Goal: Transaction & Acquisition: Purchase product/service

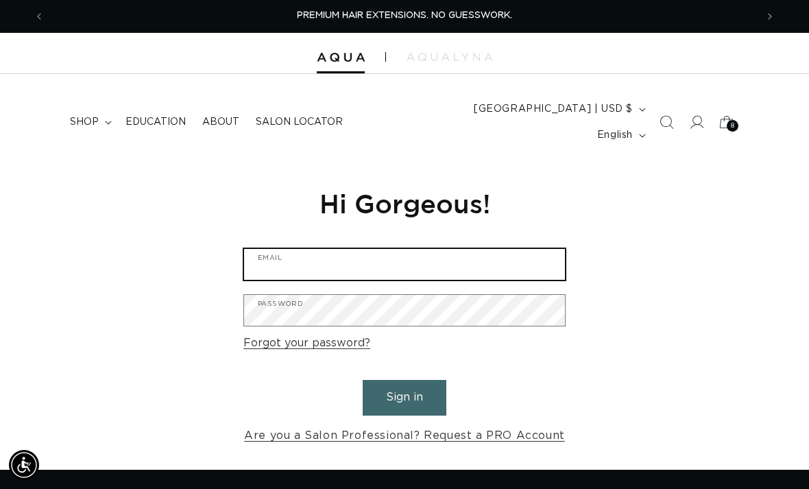
click at [470, 251] on input "Email" at bounding box center [404, 264] width 321 height 31
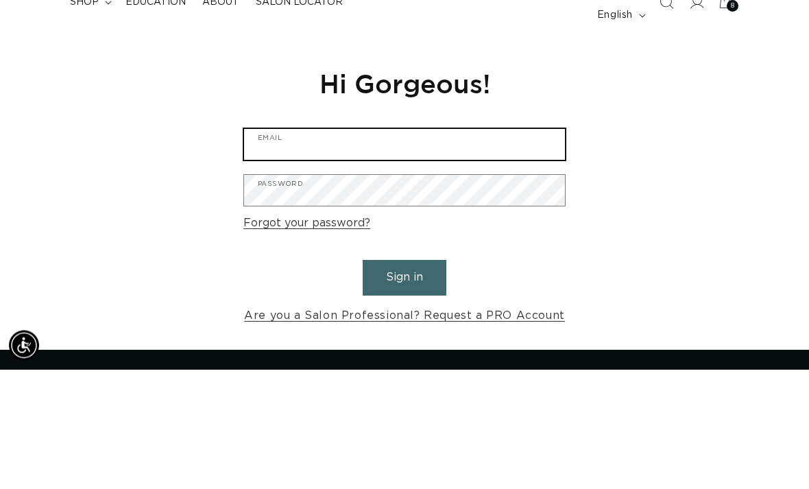
type input "cozycreationconnections@gmail.com"
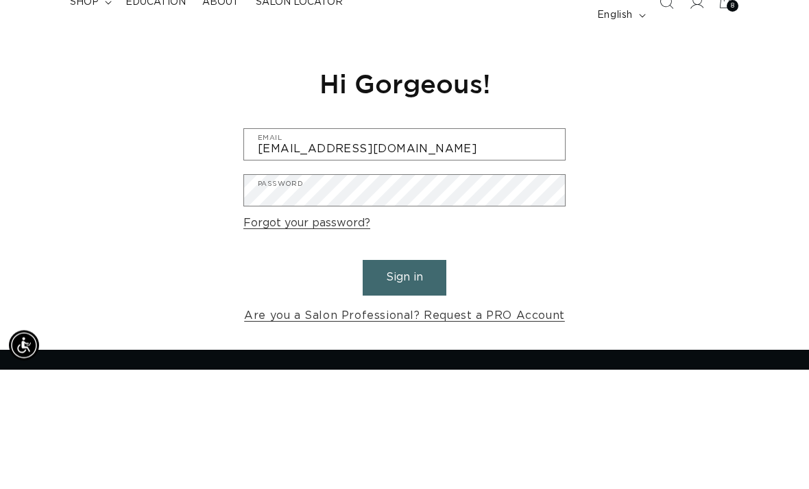
click at [405, 380] on button "Sign in" at bounding box center [405, 397] width 84 height 35
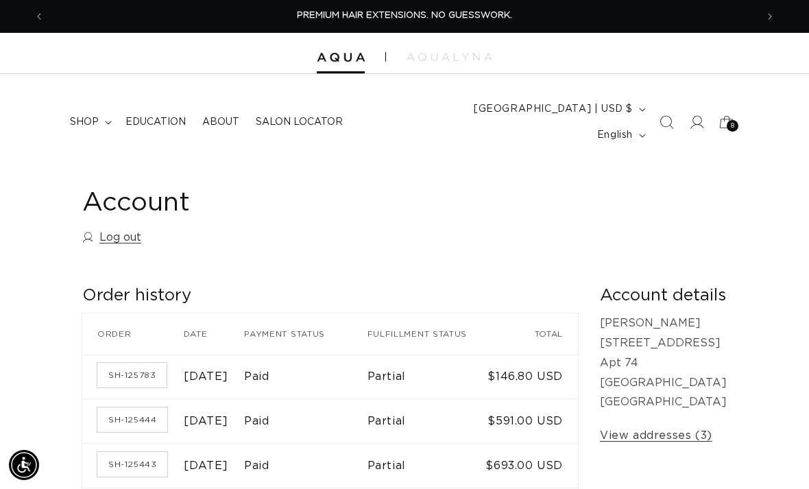
click at [735, 120] on div "8 8" at bounding box center [733, 126] width 12 height 12
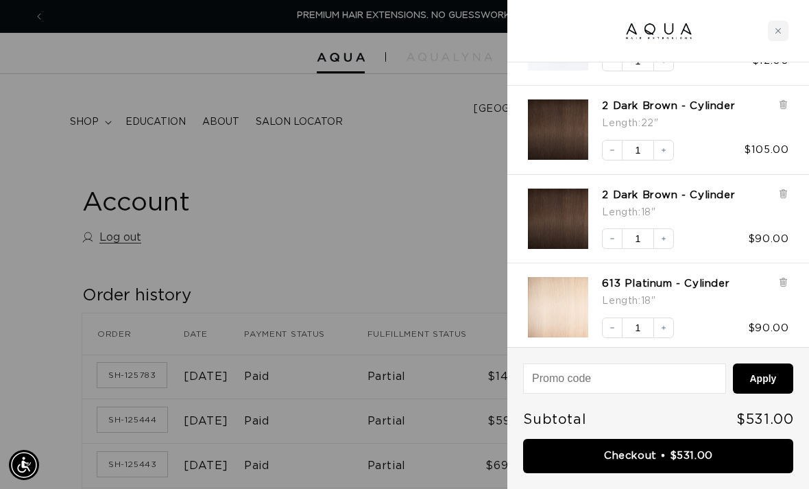
scroll to position [328, 0]
click at [612, 242] on button "Decrease quantity" at bounding box center [612, 237] width 21 height 21
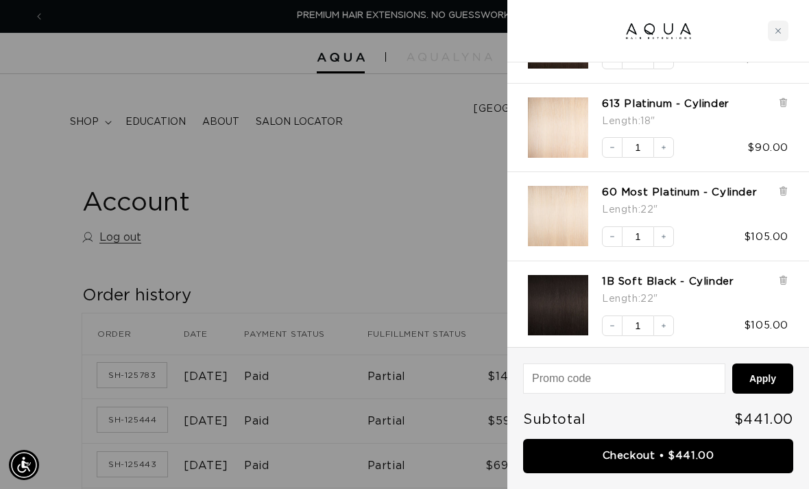
scroll to position [417, 0]
click at [606, 318] on button "Decrease quantity" at bounding box center [612, 326] width 21 height 21
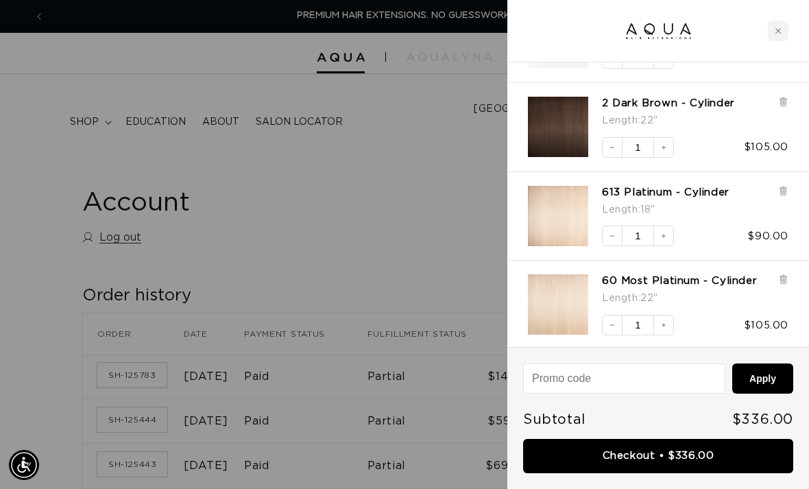
scroll to position [328, 0]
click at [612, 234] on icon "Decrease quantity" at bounding box center [612, 236] width 8 height 8
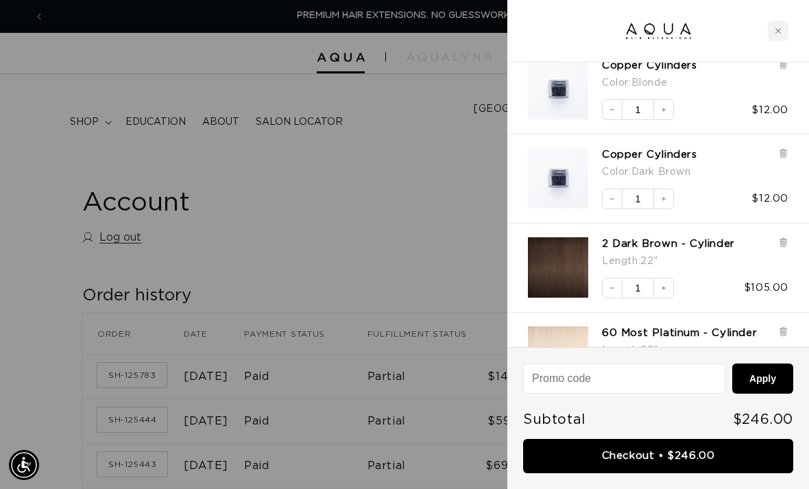
scroll to position [240, 0]
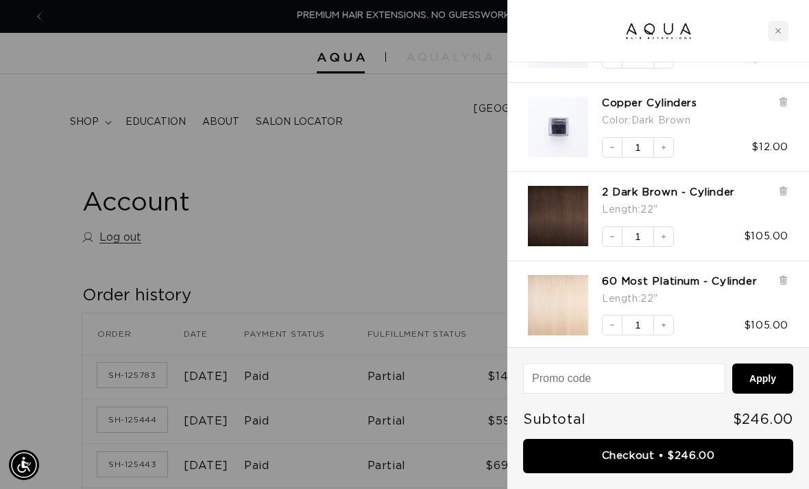
click at [348, 205] on div at bounding box center [404, 244] width 809 height 489
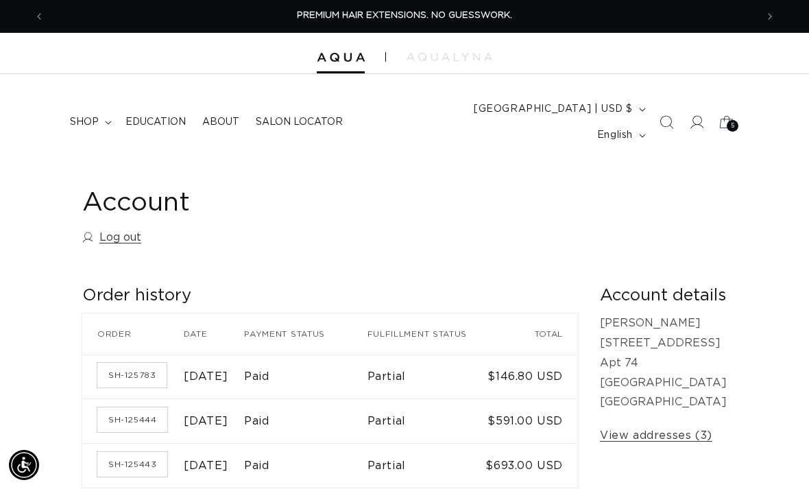
click at [94, 108] on summary "shop" at bounding box center [90, 122] width 56 height 29
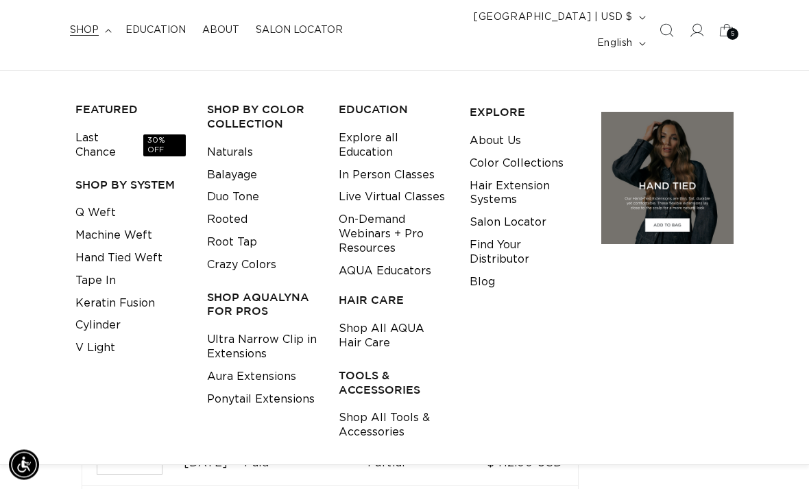
scroll to position [93, 0]
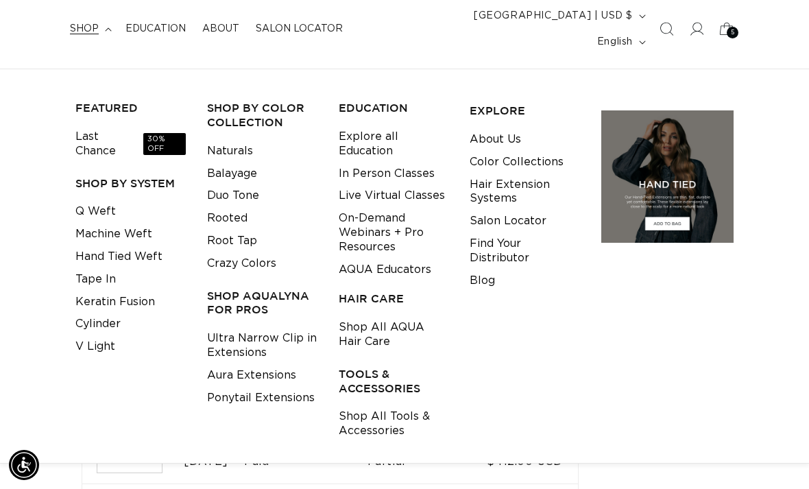
click at [366, 367] on h3 "TOOLS & ACCESSORIES" at bounding box center [394, 381] width 110 height 29
click at [396, 405] on link "Shop All Tools & Accessories" at bounding box center [394, 423] width 110 height 37
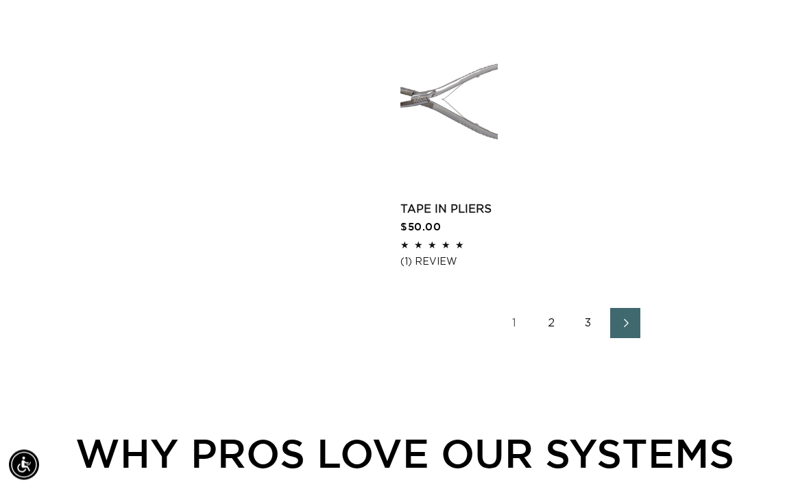
scroll to position [2025, 0]
click at [638, 308] on link "Next page" at bounding box center [625, 323] width 30 height 30
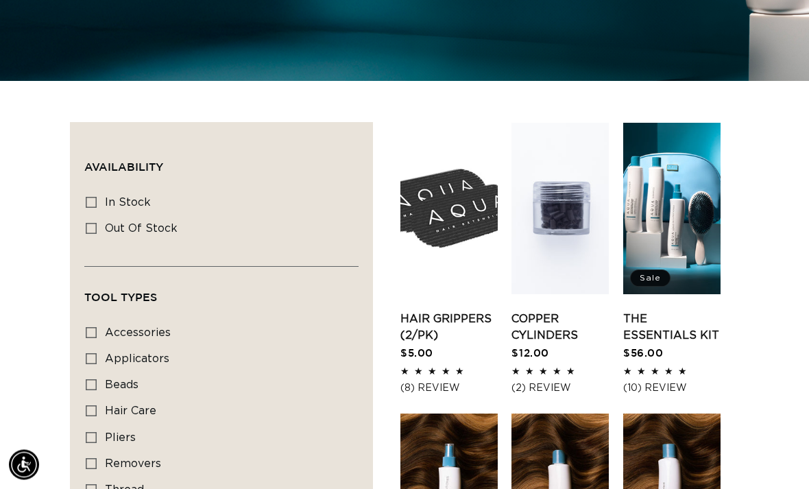
scroll to position [445, 0]
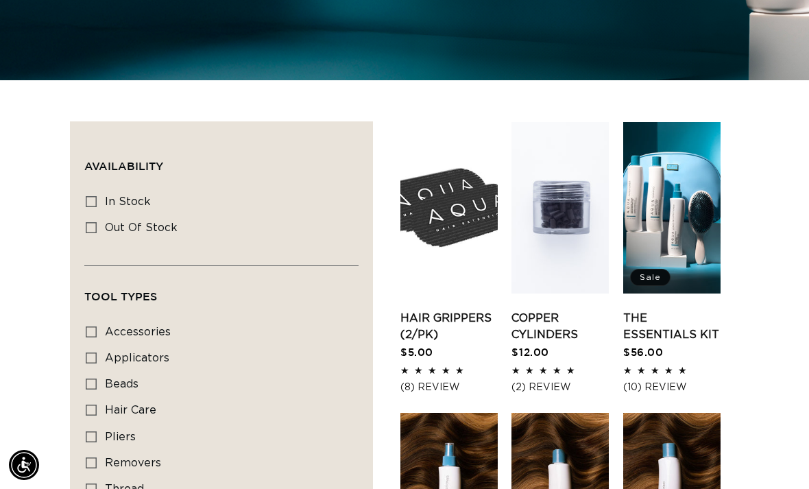
click at [438, 310] on link "Hair Grippers (2/pk)" at bounding box center [448, 326] width 97 height 33
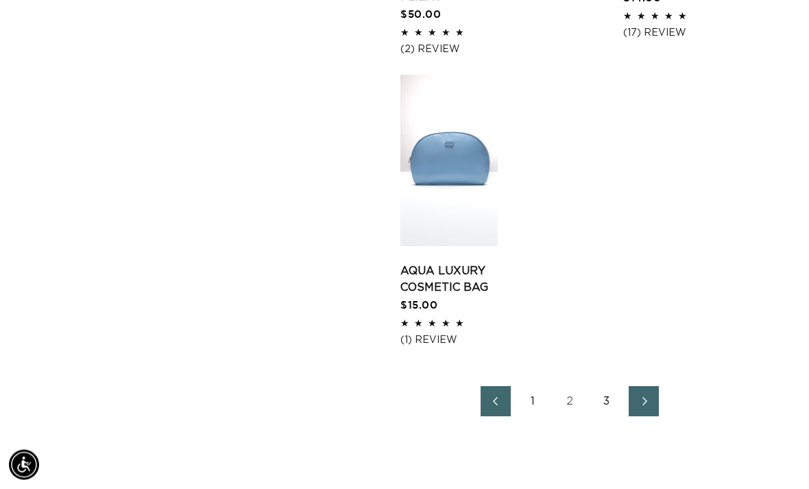
scroll to position [2029, 0]
click at [658, 386] on link "Next page" at bounding box center [644, 401] width 30 height 30
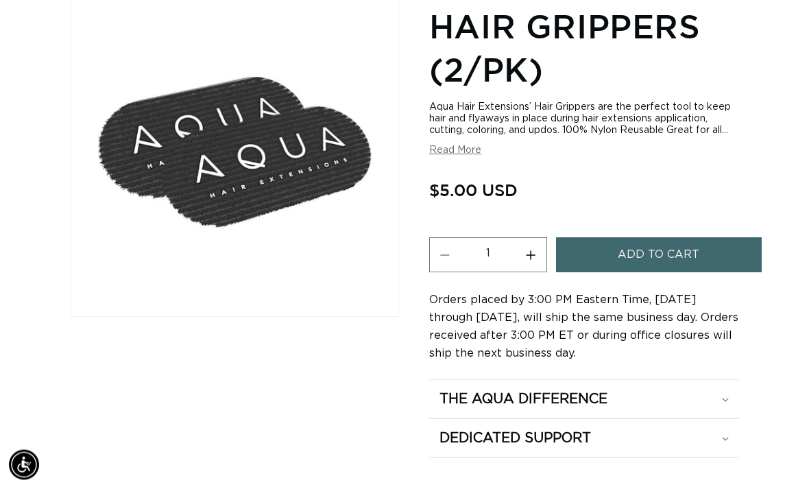
scroll to position [223, 0]
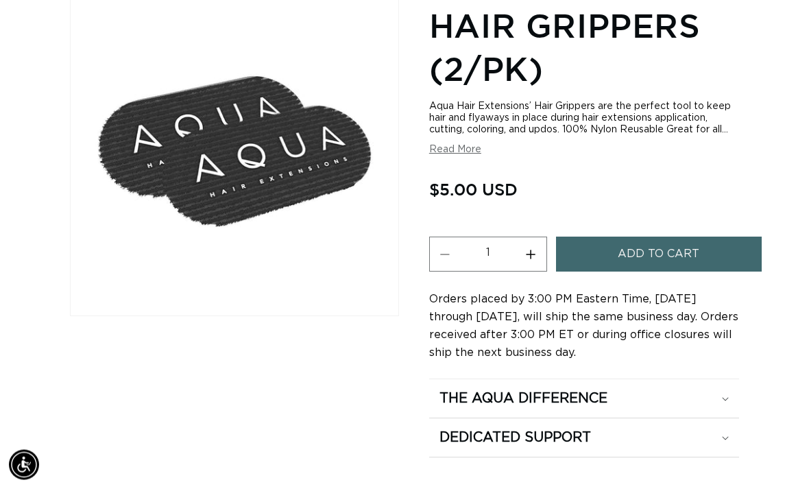
click at [732, 237] on button "Add to cart" at bounding box center [659, 254] width 206 height 35
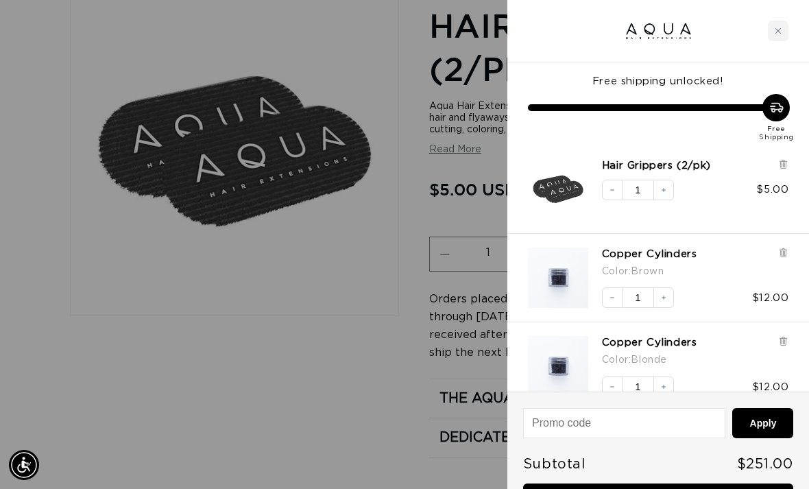
click at [384, 398] on div at bounding box center [404, 244] width 809 height 489
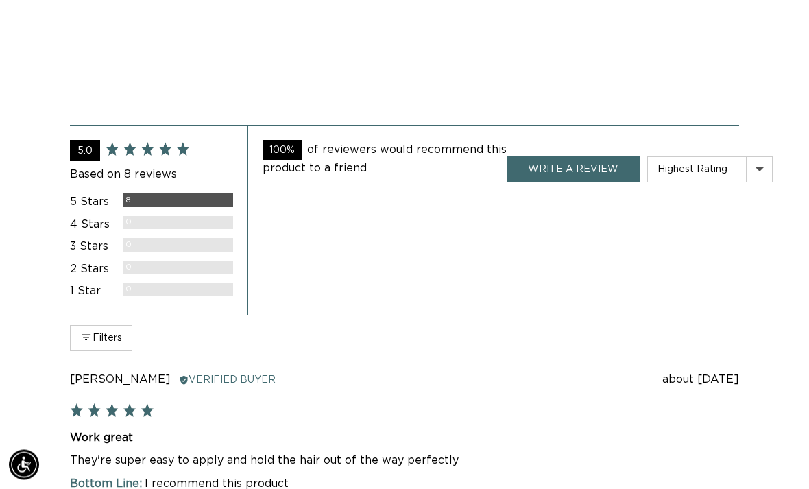
scroll to position [881, 0]
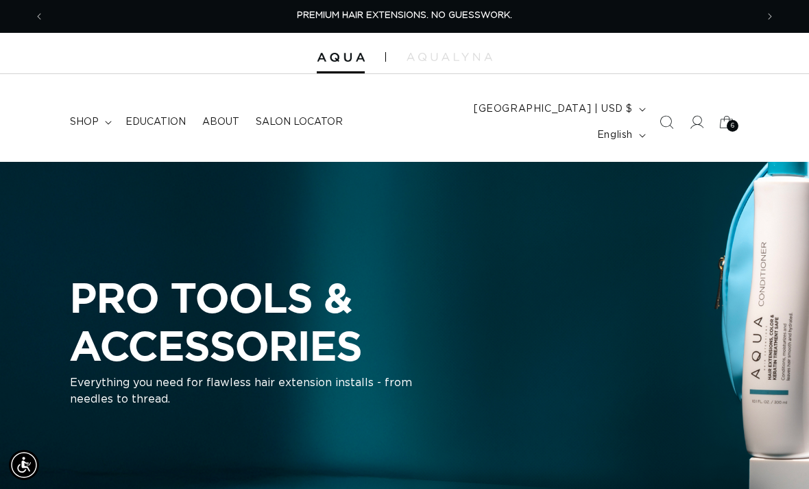
click at [80, 116] on span "shop" at bounding box center [84, 122] width 29 height 12
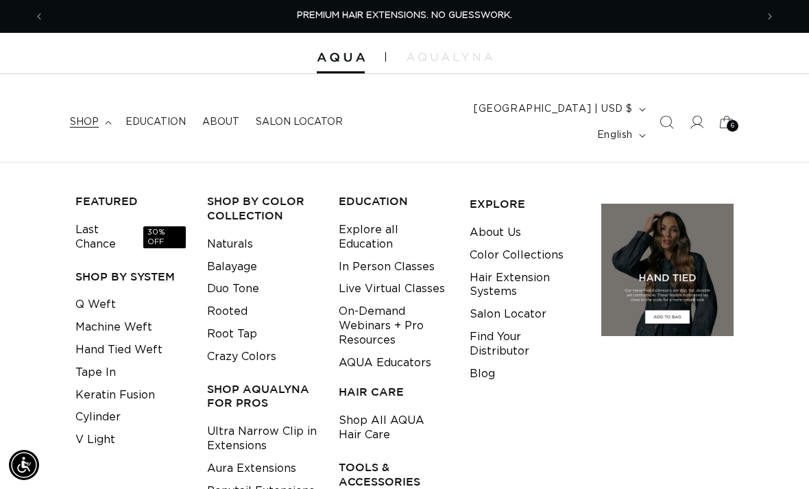
click at [97, 219] on link "Last Chance 30% OFF" at bounding box center [130, 237] width 110 height 37
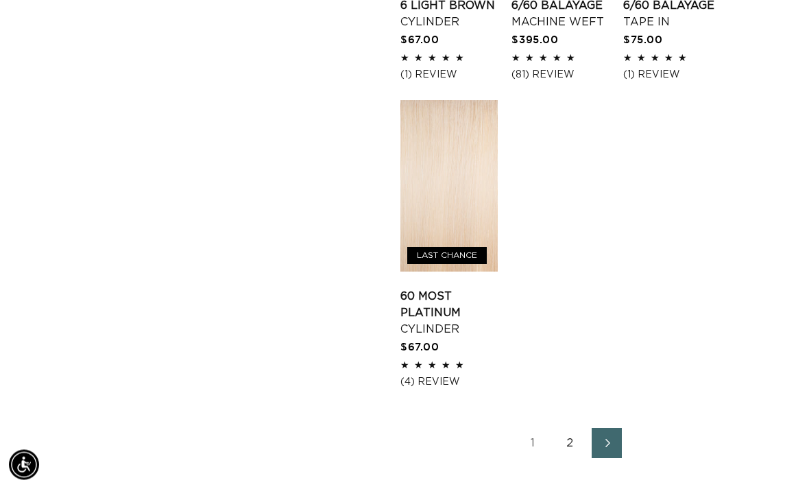
scroll to position [1916, 0]
click at [618, 432] on link "Next page" at bounding box center [607, 443] width 30 height 30
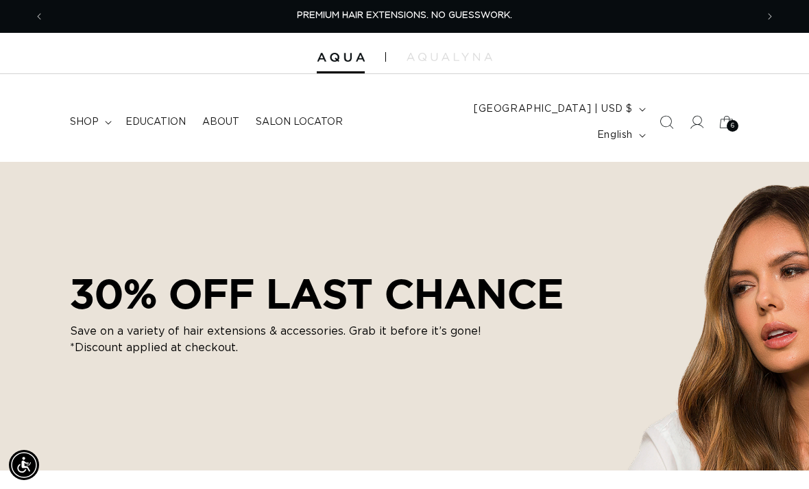
click at [102, 112] on summary "shop" at bounding box center [90, 122] width 56 height 29
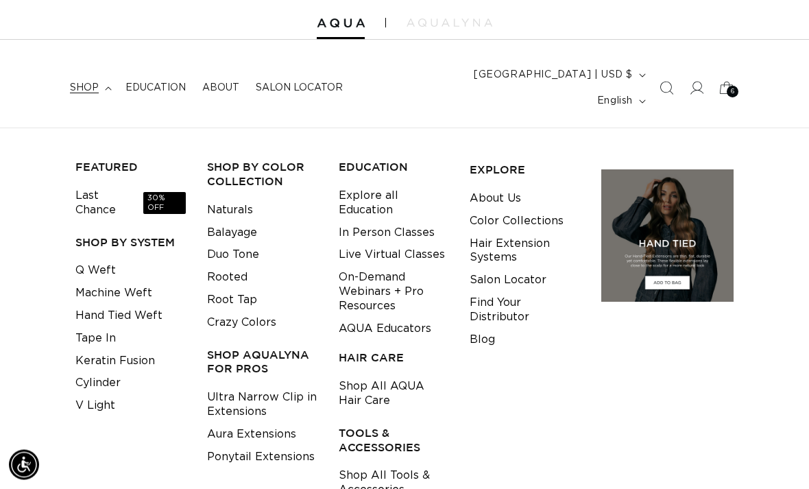
scroll to position [35, 0]
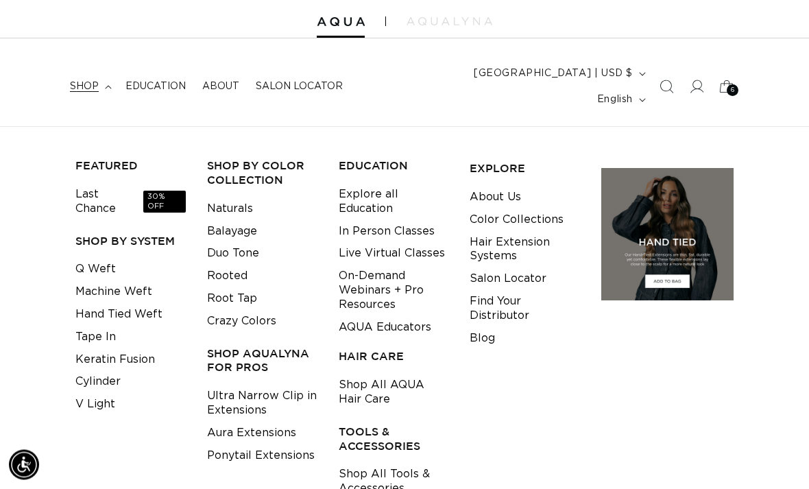
click at [401, 374] on link "Shop All AQUA Hair Care" at bounding box center [394, 392] width 110 height 37
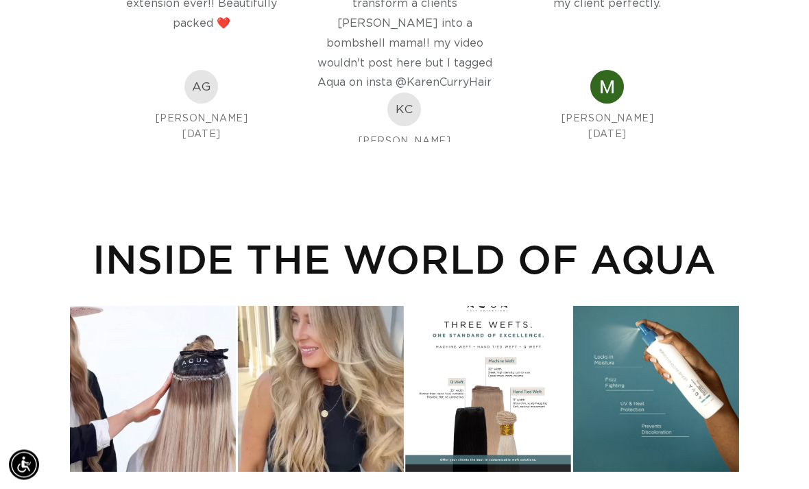
scroll to position [2223, 0]
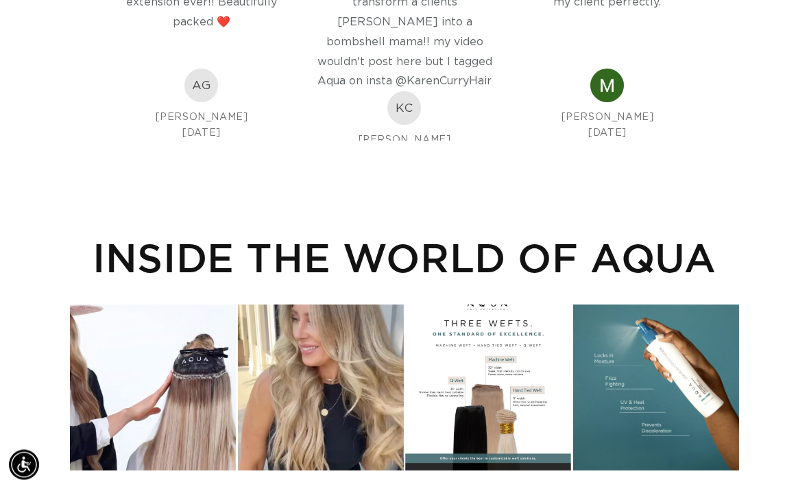
click at [188, 374] on div "Instagram post opens in a popup" at bounding box center [153, 388] width 166 height 166
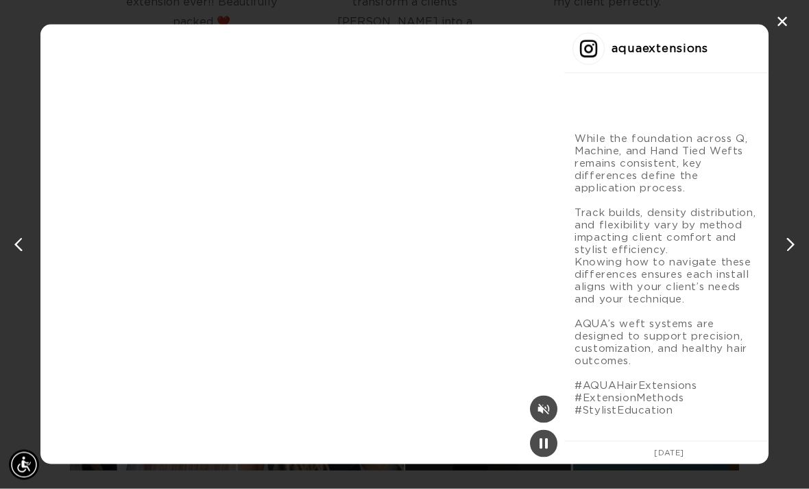
scroll to position [2224, 0]
click at [804, 16] on div "✕ aquaextensions While the foundation across Q, Machine, and Hand Tied Wefts re…" at bounding box center [404, 244] width 809 height 489
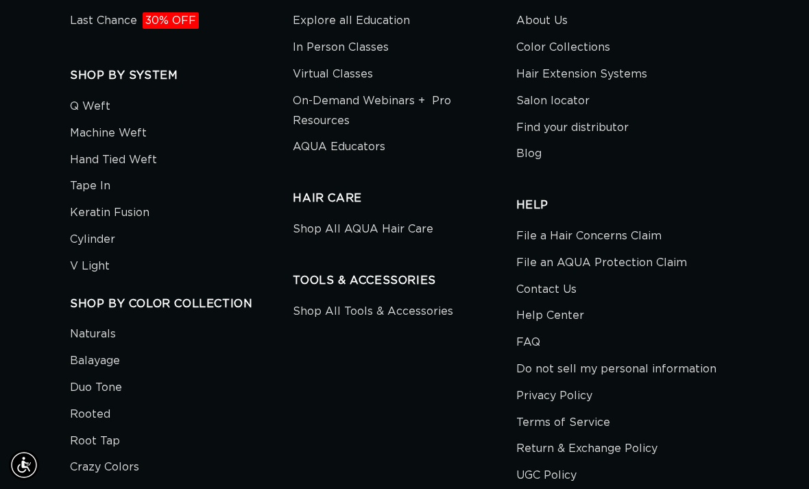
scroll to position [3048, 0]
click at [410, 301] on link "Shop All Tools & Accessories" at bounding box center [373, 312] width 160 height 23
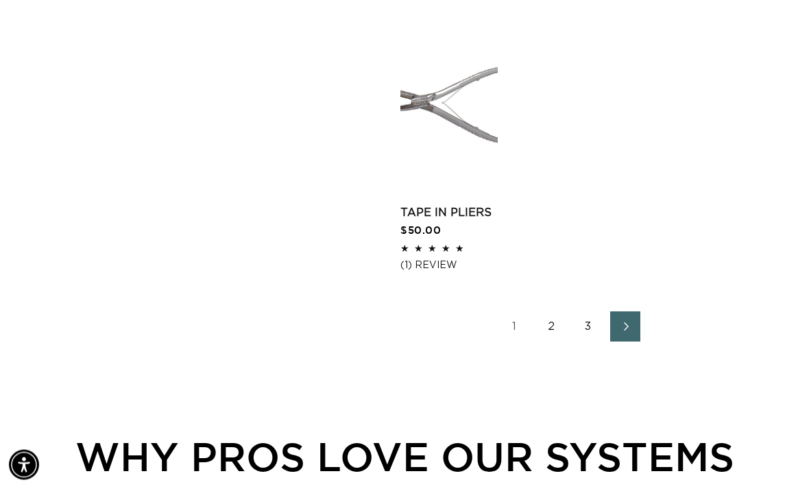
scroll to position [2021, 0]
click at [632, 322] on icon "Next page" at bounding box center [626, 326] width 16 height 9
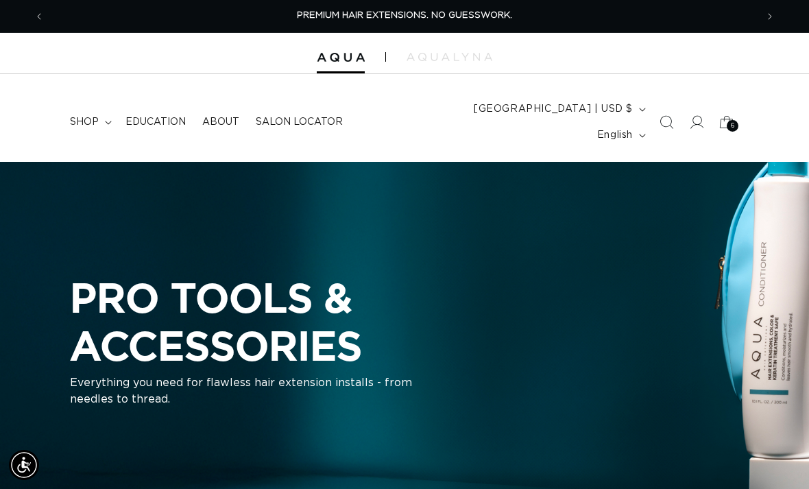
click at [731, 121] on icon at bounding box center [727, 122] width 30 height 30
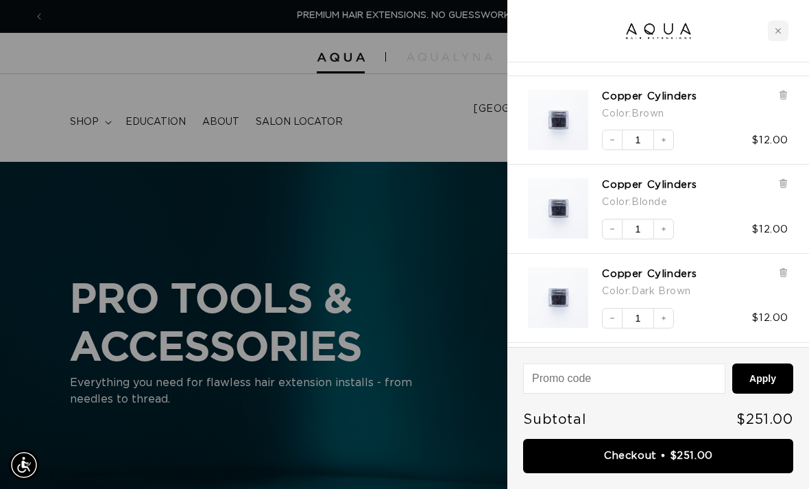
scroll to position [162, 0]
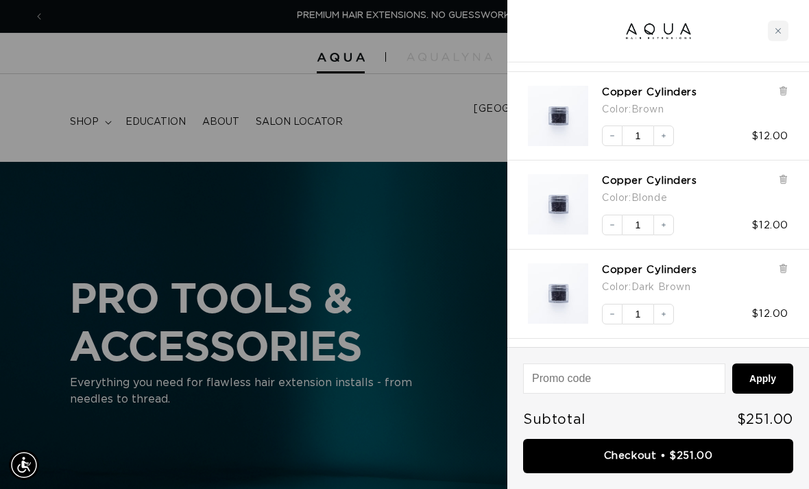
click at [647, 376] on input at bounding box center [624, 378] width 201 height 29
click at [637, 376] on input at bounding box center [624, 378] width 201 height 29
click at [517, 331] on div "Copper Cylinders Color : Dark Brown Decrease quantity 1 Increase quantity $12.00" at bounding box center [658, 294] width 302 height 89
click at [651, 381] on input at bounding box center [624, 378] width 201 height 29
click at [632, 378] on input at bounding box center [624, 378] width 201 height 29
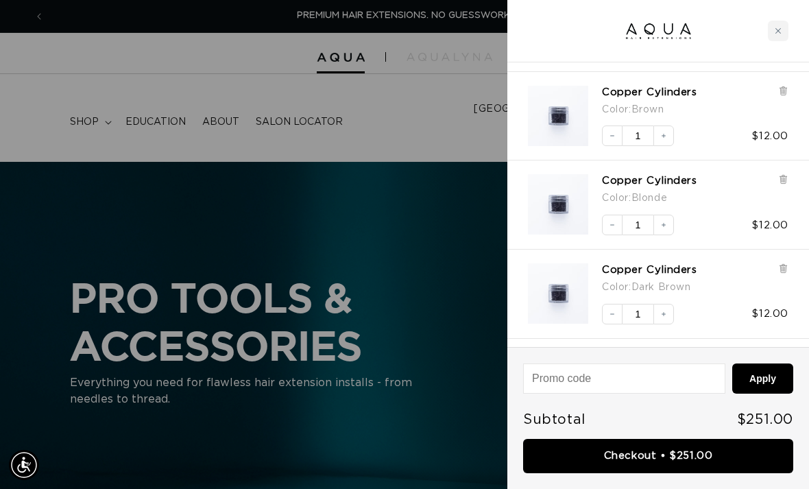
paste input "thanks-25JSD2ZJ"
type input "thanks-25JSD2ZJ"
click at [771, 372] on button "Apply" at bounding box center [762, 378] width 61 height 30
click at [700, 460] on link "Checkout • $251.00" at bounding box center [658, 456] width 270 height 35
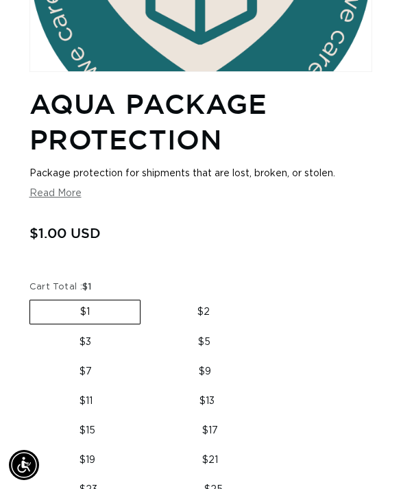
scroll to position [289, 0]
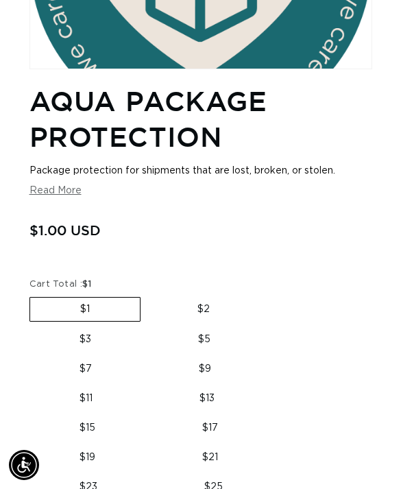
click at [62, 197] on button "Read More" at bounding box center [55, 191] width 52 height 12
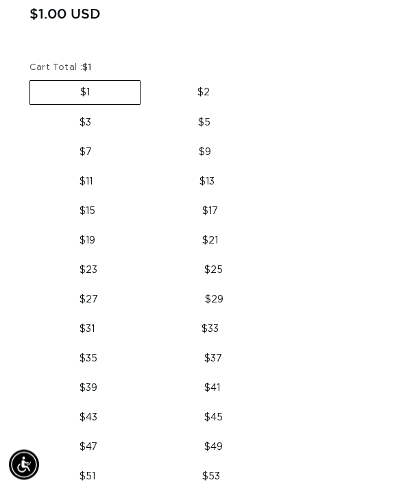
scroll to position [0, 0]
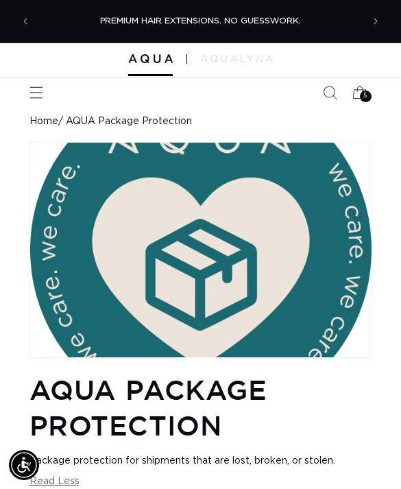
click at [331, 95] on icon "Search" at bounding box center [330, 93] width 14 height 14
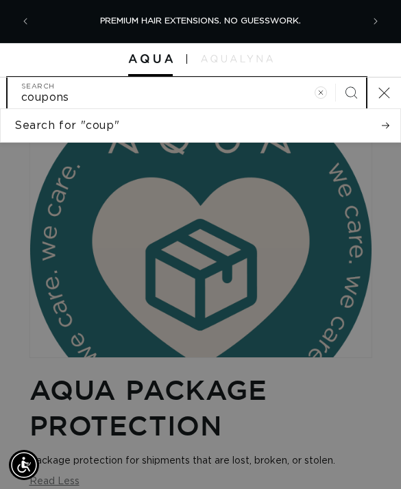
type input "coupons"
click at [351, 91] on button "Search" at bounding box center [351, 92] width 30 height 30
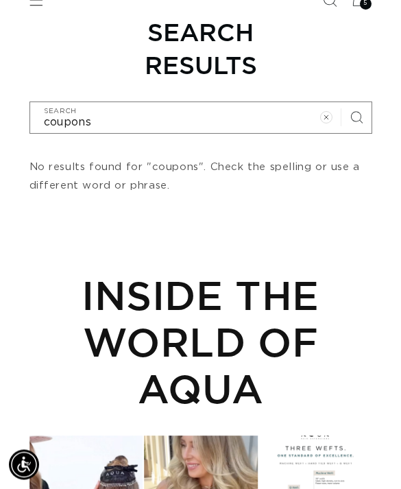
click at [325, 117] on icon "Clear search term" at bounding box center [326, 118] width 12 height 12
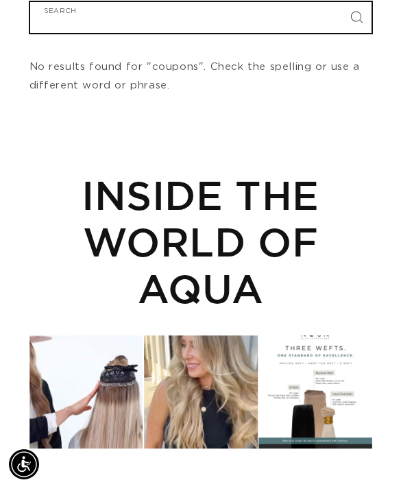
type input "p"
type input "pr"
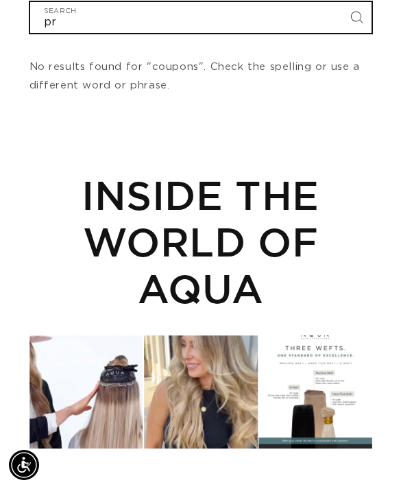
type input "pro"
type input "prom"
type input "promo"
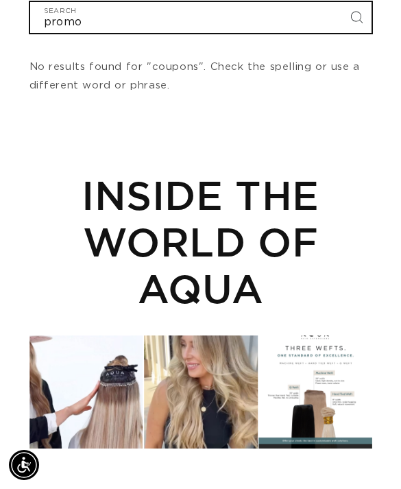
type input "promo"
click at [356, 16] on button "Search" at bounding box center [356, 17] width 30 height 30
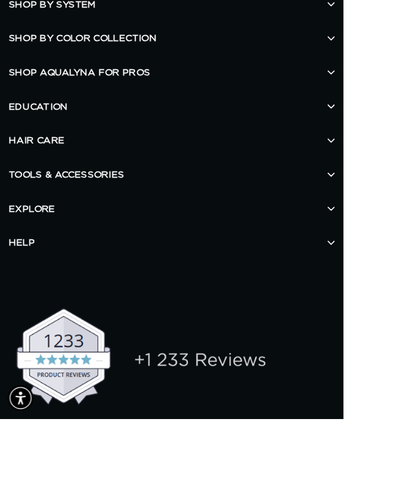
scroll to position [2799, 0]
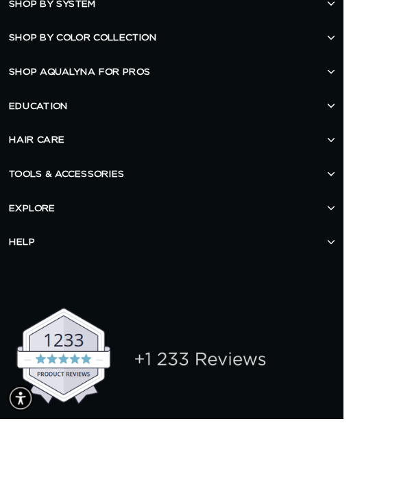
click at [385, 272] on h2 "HELP" at bounding box center [200, 283] width 381 height 40
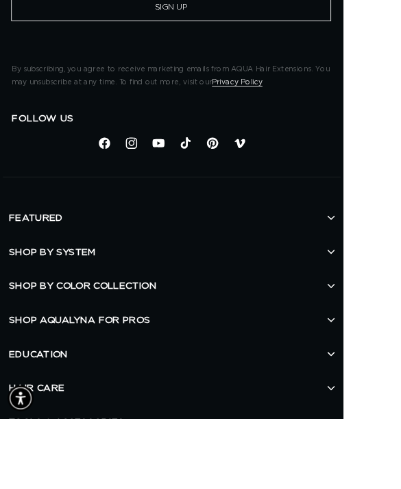
scroll to position [2479, 0]
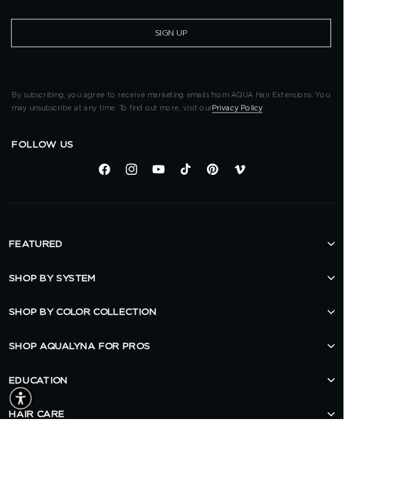
click at [382, 289] on h2 "FEATURED" at bounding box center [200, 285] width 381 height 40
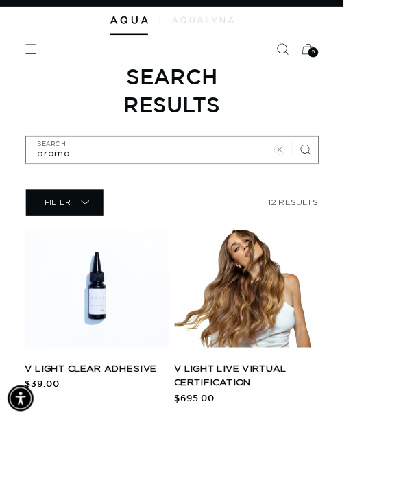
scroll to position [0, 0]
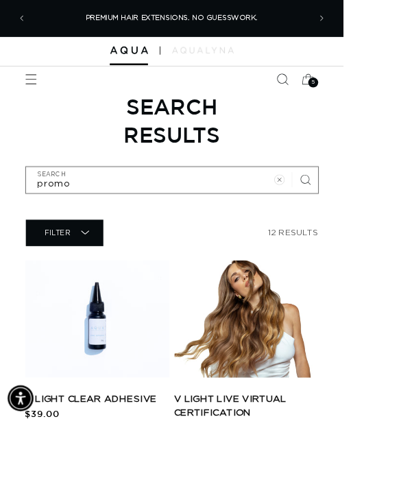
click at [365, 31] on button "Next announcement" at bounding box center [376, 21] width 30 height 30
click at [371, 27] on span "Next announcement" at bounding box center [376, 21] width 14 height 14
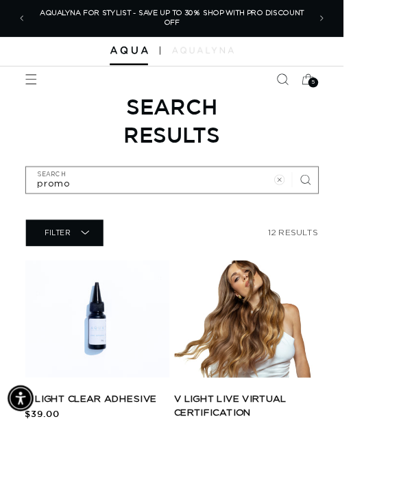
click at [371, 23] on span "Next announcement" at bounding box center [376, 21] width 14 height 14
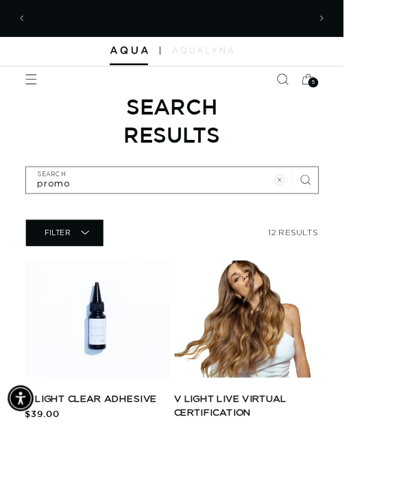
scroll to position [0, 0]
click at [26, 21] on icon "Previous announcement" at bounding box center [25, 21] width 4 height 14
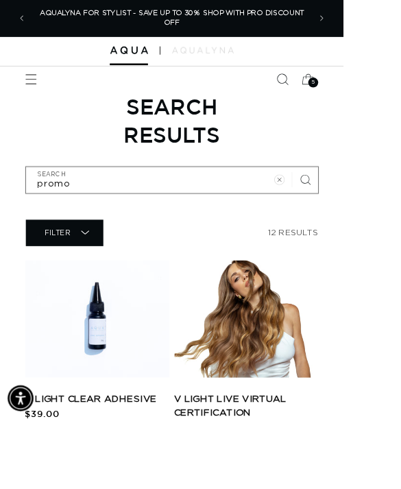
click at [204, 19] on span "AQUALYNA FOR STYLIST - SAVE UP TO 30% SHOP WITH PRO DISCOUNT OFF" at bounding box center [201, 20] width 309 height 19
click at [213, 28] on p "AQUALYNA FOR STYLIST - SAVE UP TO 30% SHOP WITH PRO DISCOUNT OFF" at bounding box center [200, 21] width 320 height 43
click at [297, 14] on span "AQUALYNA FOR STYLIST - SAVE UP TO 30% SHOP WITH PRO DISCOUNT OFF" at bounding box center [201, 20] width 309 height 19
click at [200, 25] on span "AQUALYNA FOR STYLIST - SAVE UP TO 30% SHOP WITH PRO DISCOUNT OFF" at bounding box center [201, 20] width 309 height 19
click at [199, 24] on span "AQUALYNA FOR STYLIST - SAVE UP TO 30% SHOP WITH PRO DISCOUNT OFF" at bounding box center [201, 20] width 309 height 19
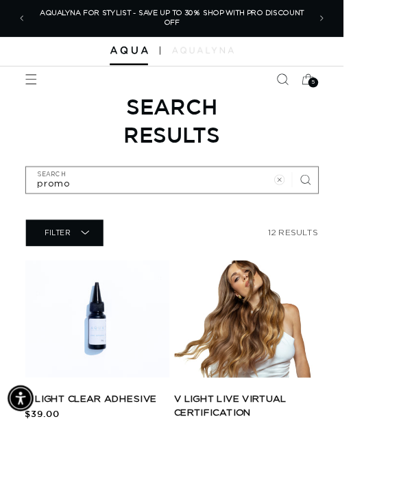
click at [209, 14] on span "AQUALYNA FOR STYLIST - SAVE UP TO 30% SHOP WITH PRO DISCOUNT OFF" at bounding box center [201, 20] width 309 height 19
click at [315, 16] on span "AQUALYNA FOR STYLIST - SAVE UP TO 30% SHOP WITH PRO DISCOUNT OFF" at bounding box center [201, 20] width 309 height 19
click at [202, 31] on p "AQUALYNA FOR STYLIST - SAVE UP TO 30% SHOP WITH PRO DISCOUNT OFF" at bounding box center [200, 21] width 320 height 43
click at [45, 97] on span "Menu" at bounding box center [36, 92] width 30 height 30
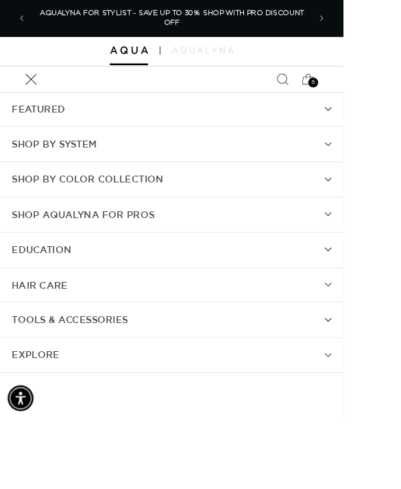
click at [386, 258] on summary "Shop AquaLyna for Pros" at bounding box center [200, 250] width 401 height 40
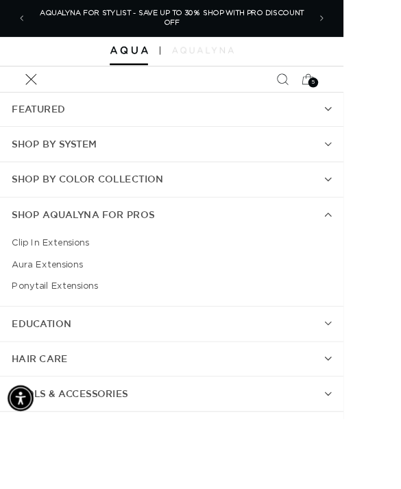
click at [82, 312] on link "Aura Extensions" at bounding box center [201, 308] width 374 height 25
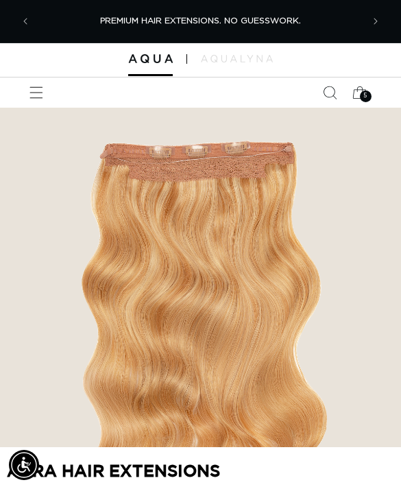
click at [32, 95] on icon "Menu" at bounding box center [36, 93] width 14 height 14
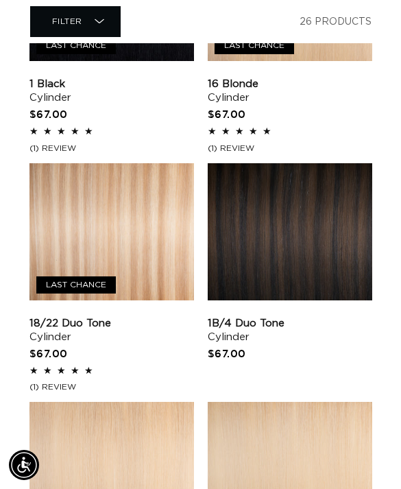
scroll to position [652, 0]
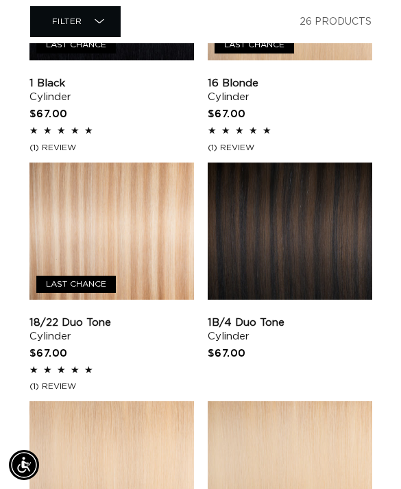
click at [351, 316] on link "1B/4 Duo Tone Cylinder" at bounding box center [290, 329] width 165 height 27
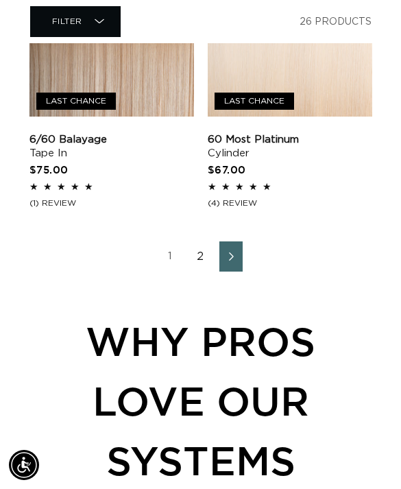
scroll to position [2266, 0]
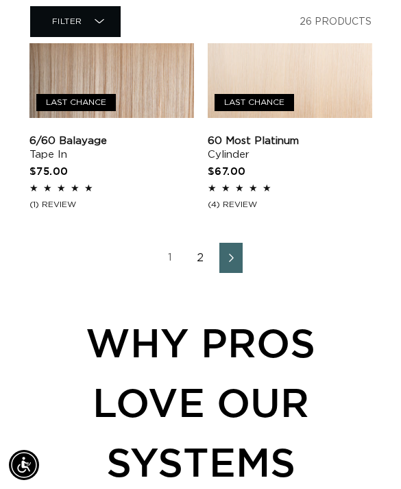
click at [242, 248] on link "Next page" at bounding box center [230, 258] width 23 height 30
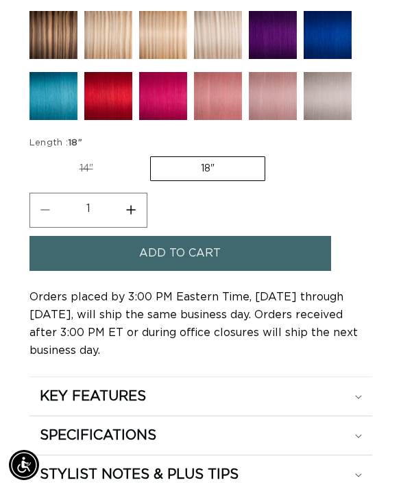
scroll to position [1004, 0]
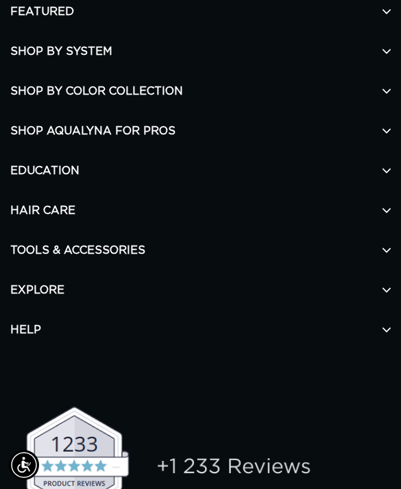
scroll to position [3185, 0]
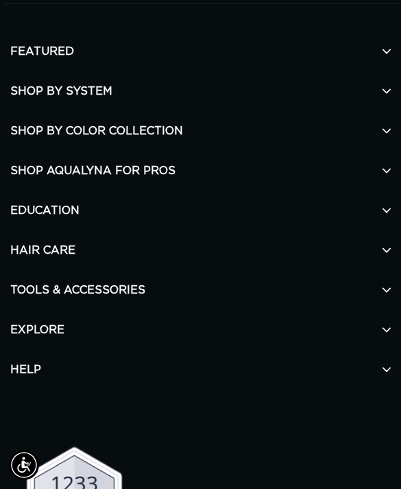
click at [282, 318] on h2 "EXPLORE" at bounding box center [200, 330] width 381 height 40
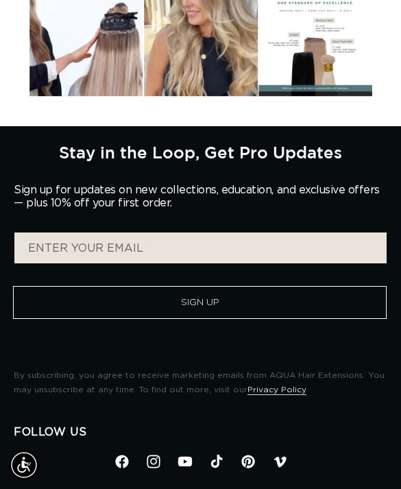
scroll to position [2692, 0]
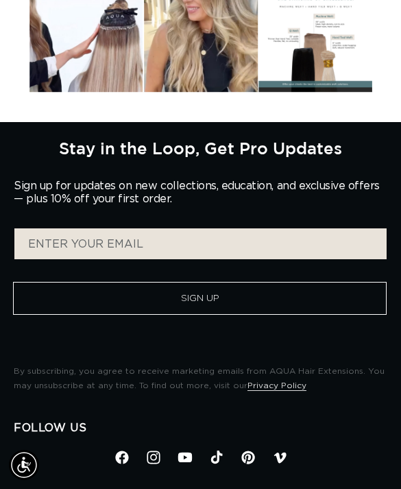
click at [161, 455] on icon at bounding box center [153, 457] width 16 height 16
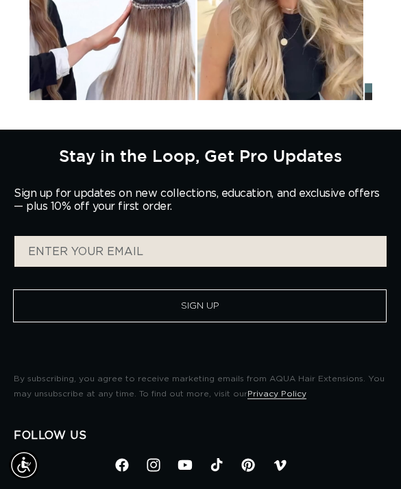
scroll to position [2754, 0]
